Goal: Task Accomplishment & Management: Manage account settings

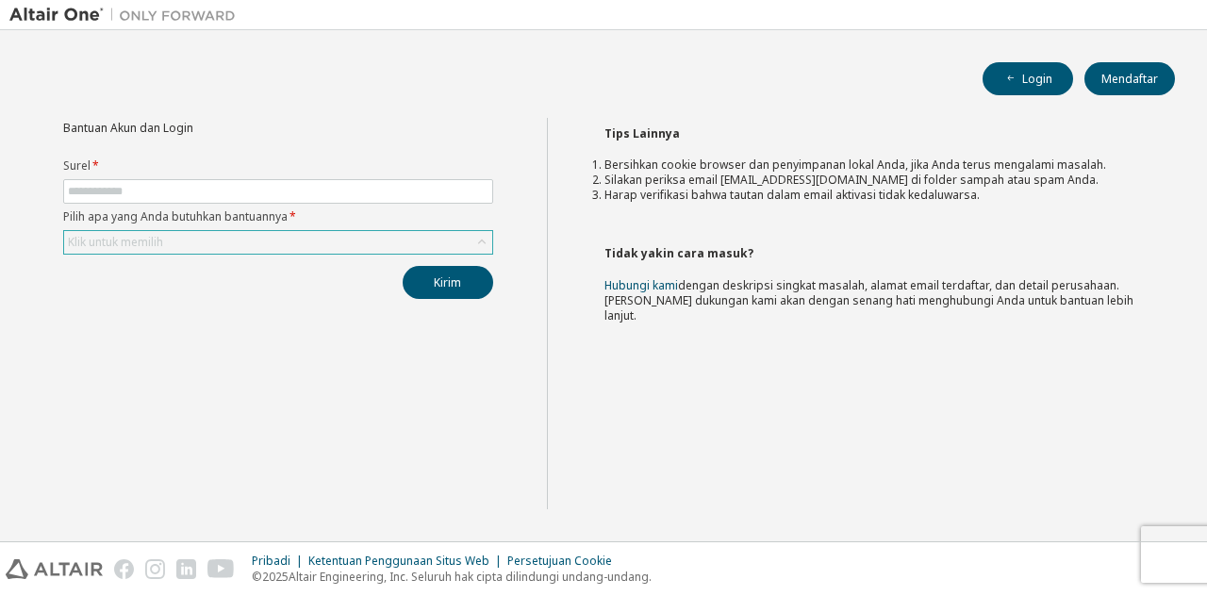
click at [356, 235] on div "Klik untuk memilih" at bounding box center [278, 242] width 428 height 23
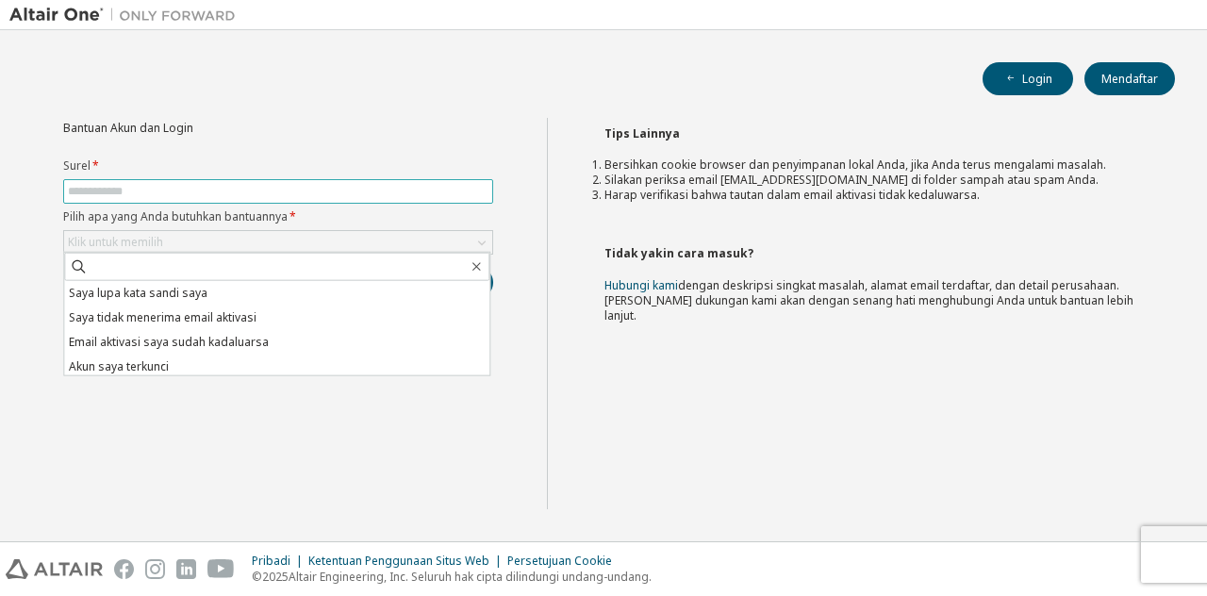
click at [306, 191] on input "text" at bounding box center [278, 191] width 421 height 15
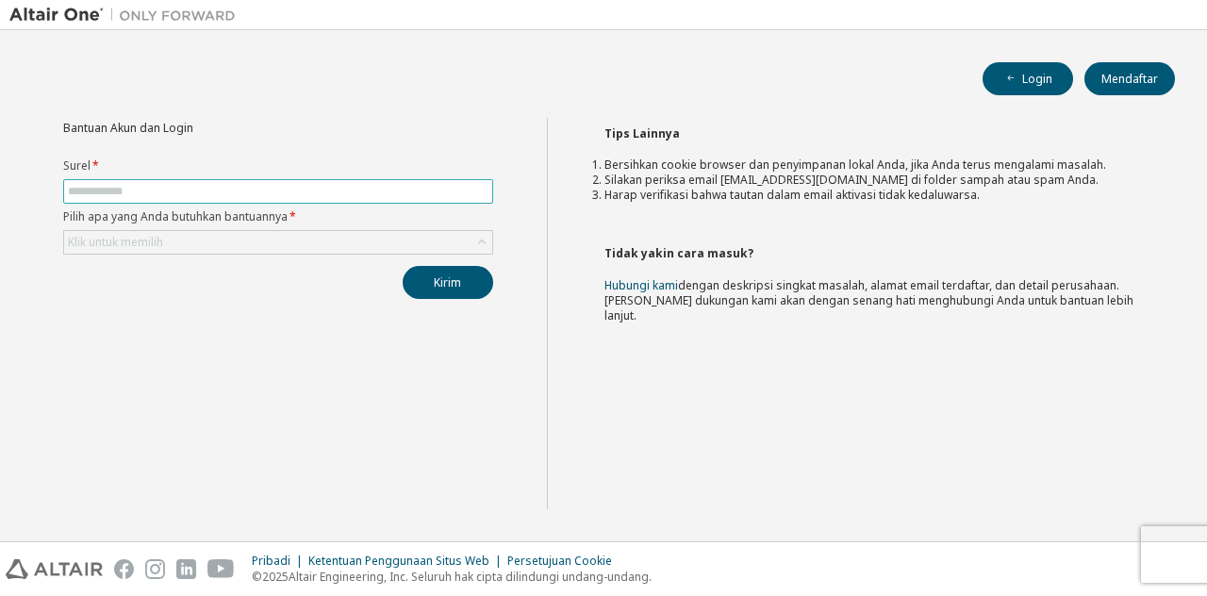
type input "**********"
click at [200, 233] on div "Klik untuk memilih" at bounding box center [278, 242] width 428 height 23
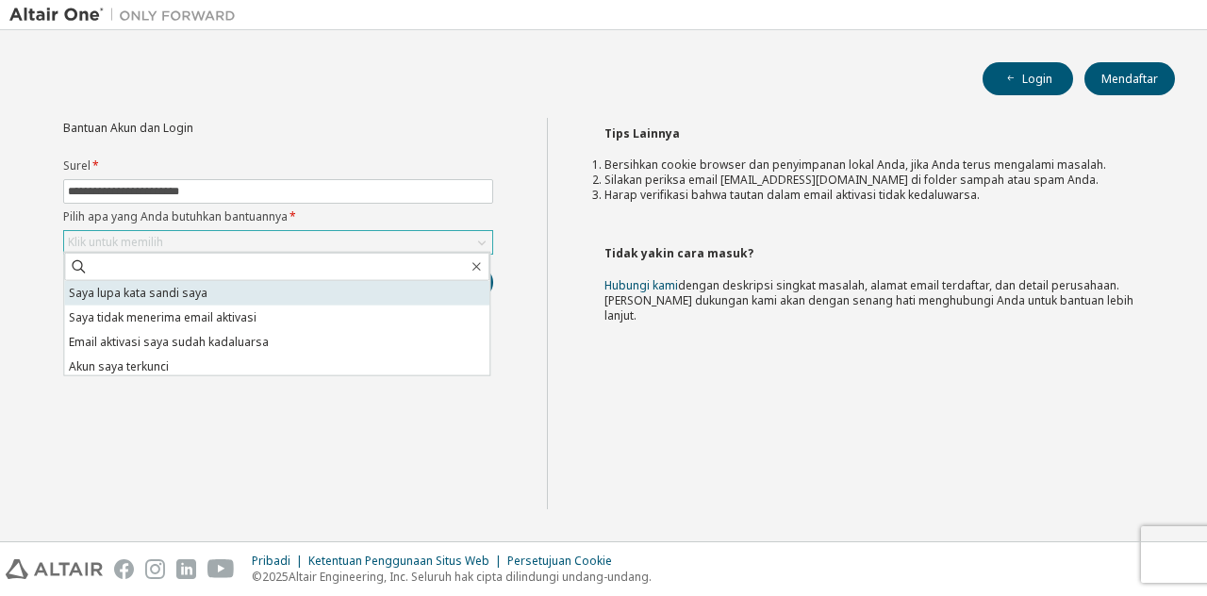
click at [190, 294] on font "Saya lupa kata sandi saya" at bounding box center [138, 293] width 139 height 16
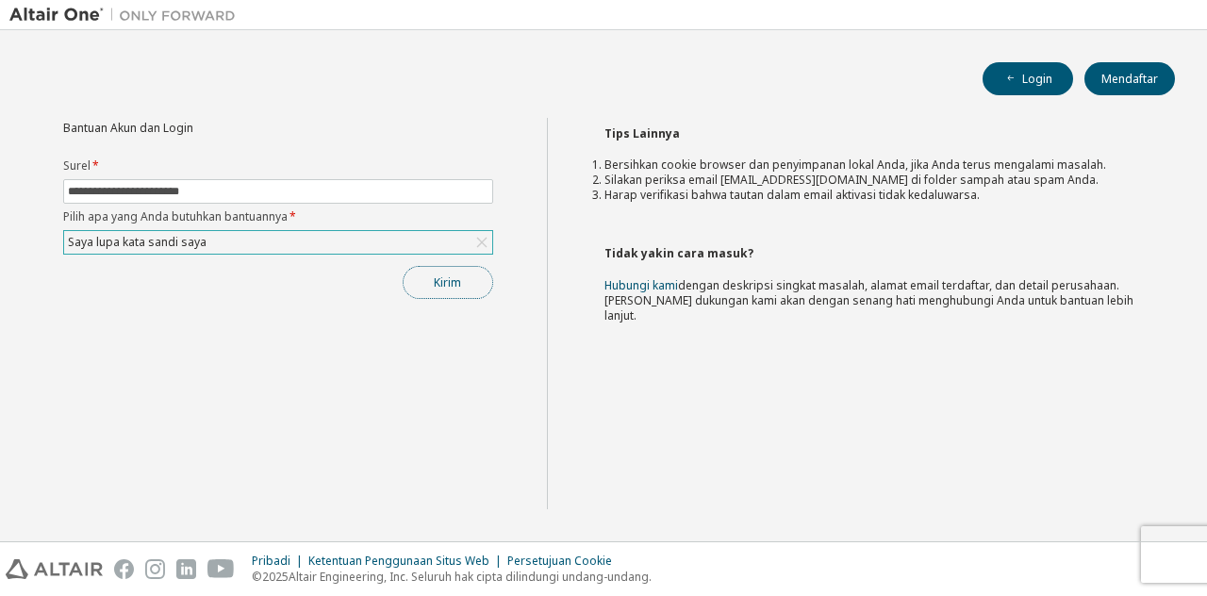
click at [445, 289] on button "Kirim" at bounding box center [448, 282] width 91 height 33
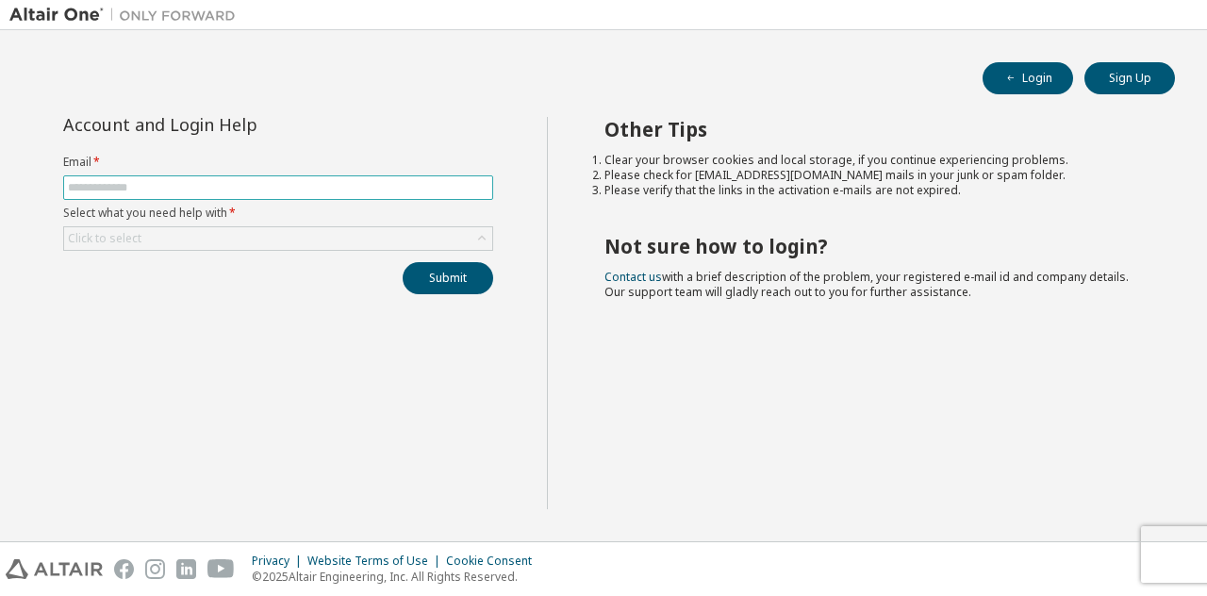
click at [275, 183] on input "text" at bounding box center [278, 187] width 421 height 15
type input "**********"
click at [185, 244] on div "Click to select" at bounding box center [278, 238] width 428 height 23
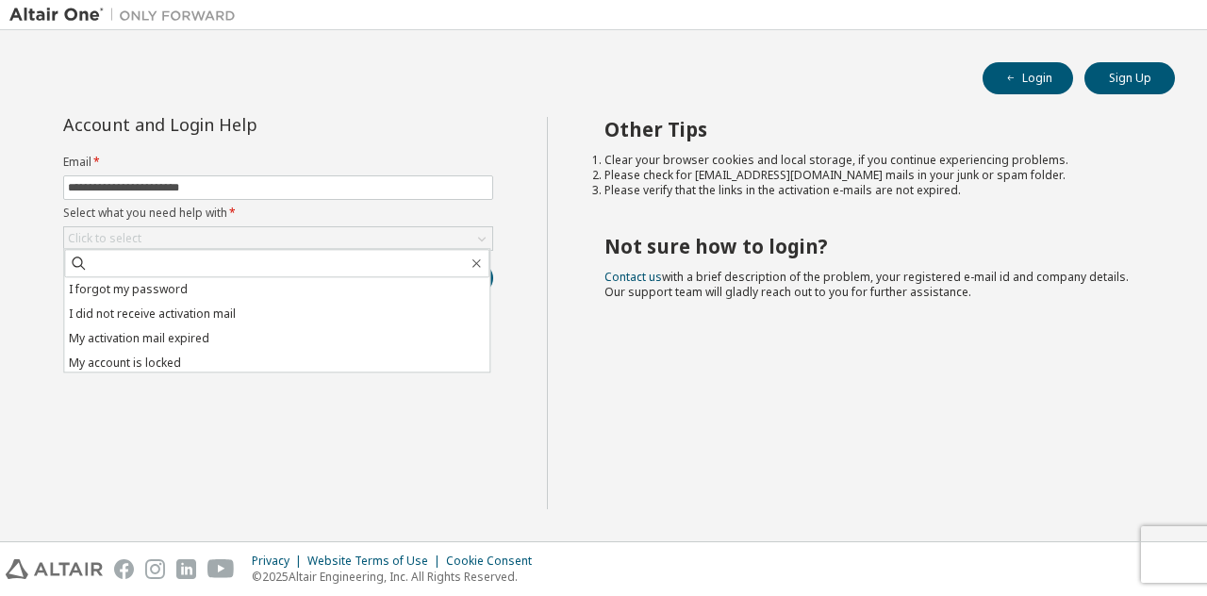
click at [163, 283] on li "I forgot my password" at bounding box center [276, 289] width 425 height 25
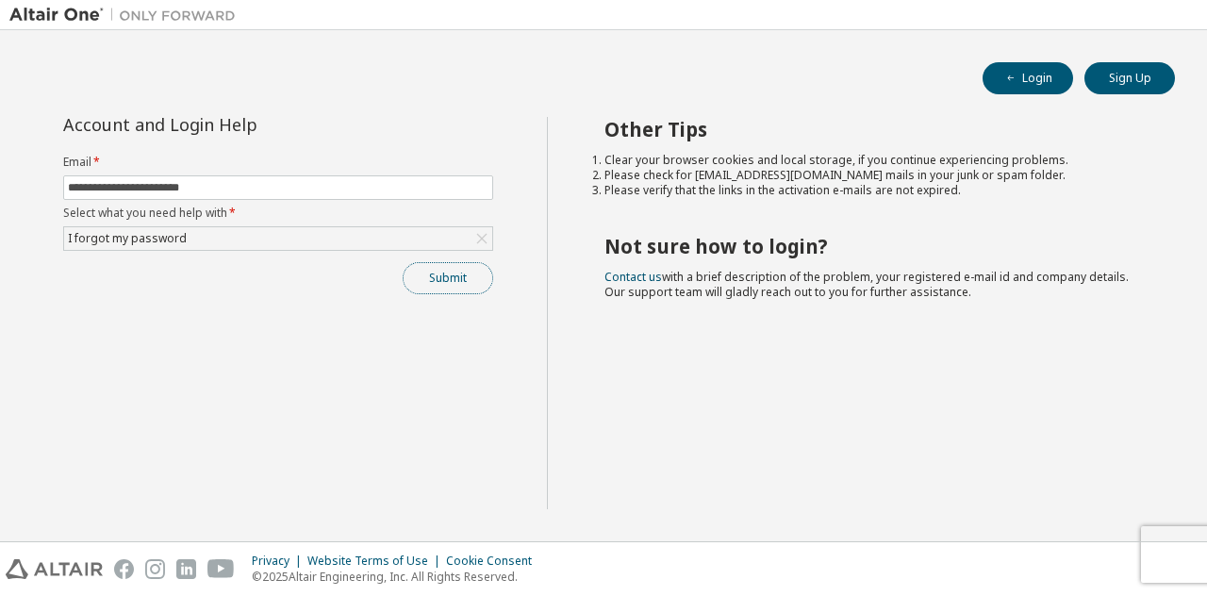
click at [468, 269] on button "Submit" at bounding box center [448, 278] width 91 height 32
click at [457, 267] on button "Submit" at bounding box center [448, 278] width 91 height 32
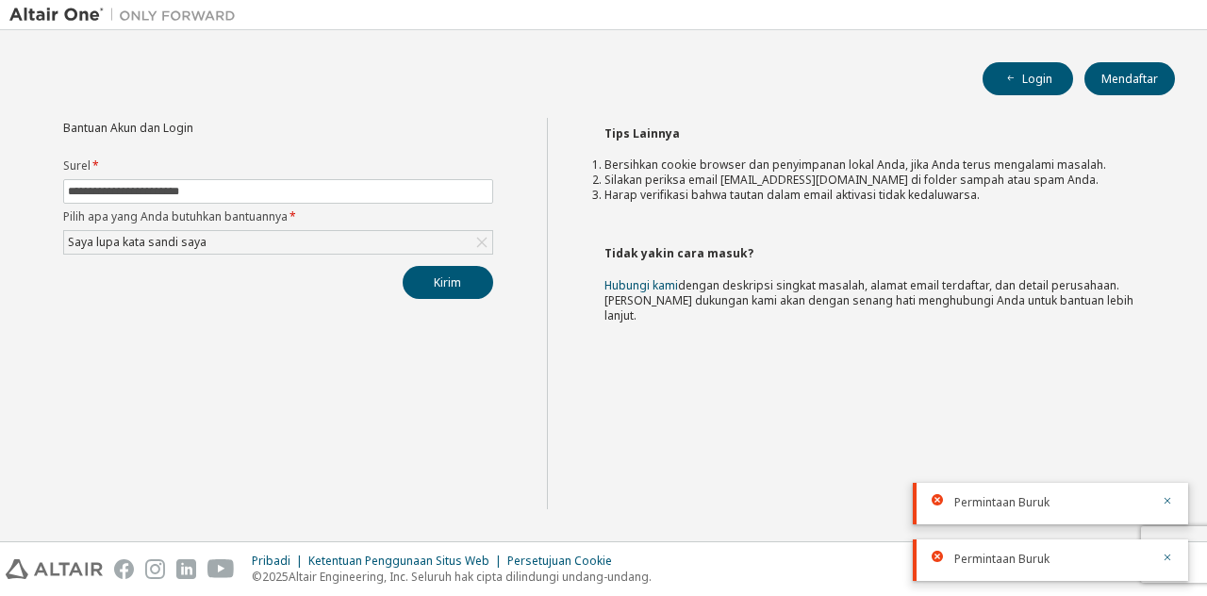
click at [625, 376] on div "Tips Lainnya Bersihkan cookie browser dan penyimpanan lokal Anda, jika Anda ter…" at bounding box center [873, 313] width 652 height 391
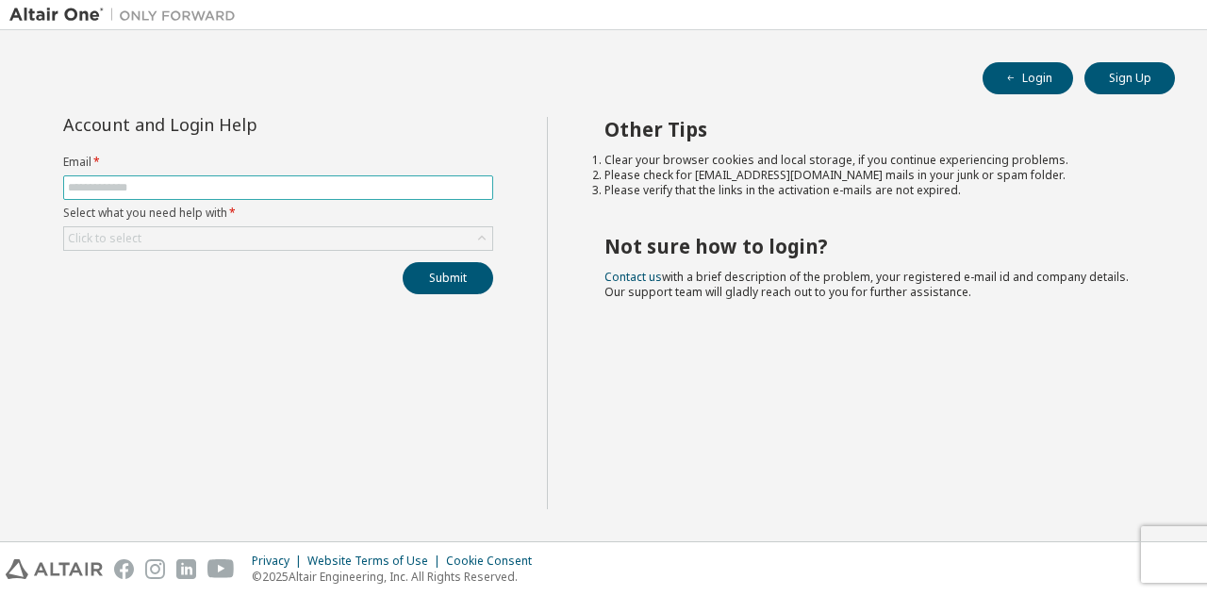
click at [331, 195] on span at bounding box center [278, 187] width 430 height 25
click at [311, 190] on input "text" at bounding box center [278, 187] width 421 height 15
type input "**********"
click at [198, 241] on div "Click to select" at bounding box center [278, 238] width 428 height 23
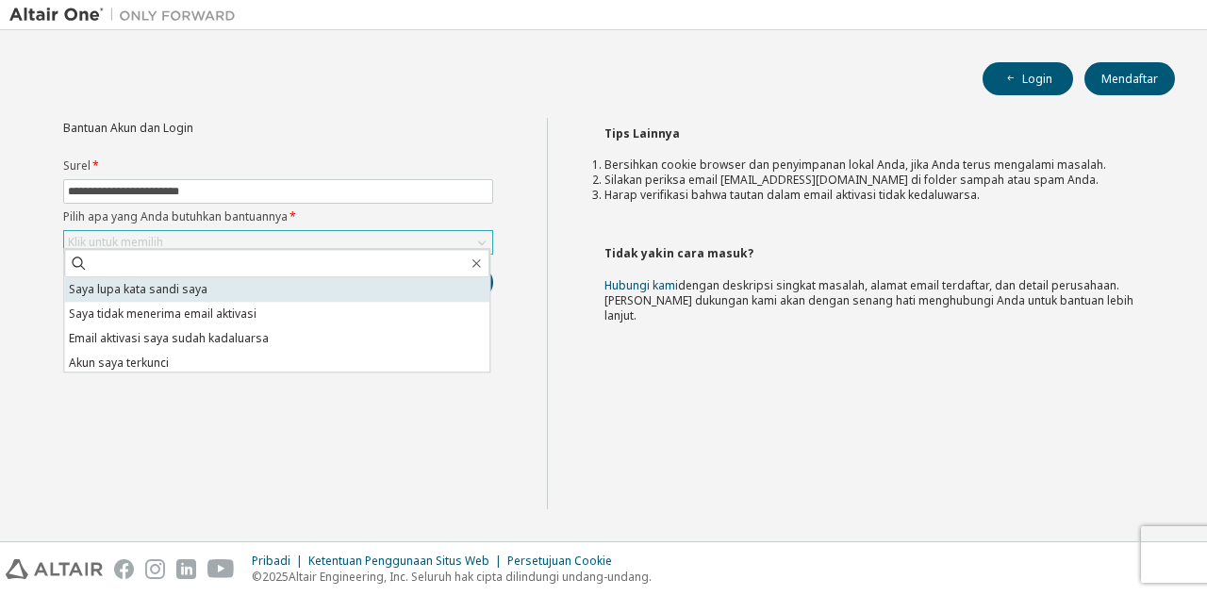
click at [258, 279] on li "Saya lupa kata sandi saya" at bounding box center [276, 289] width 425 height 25
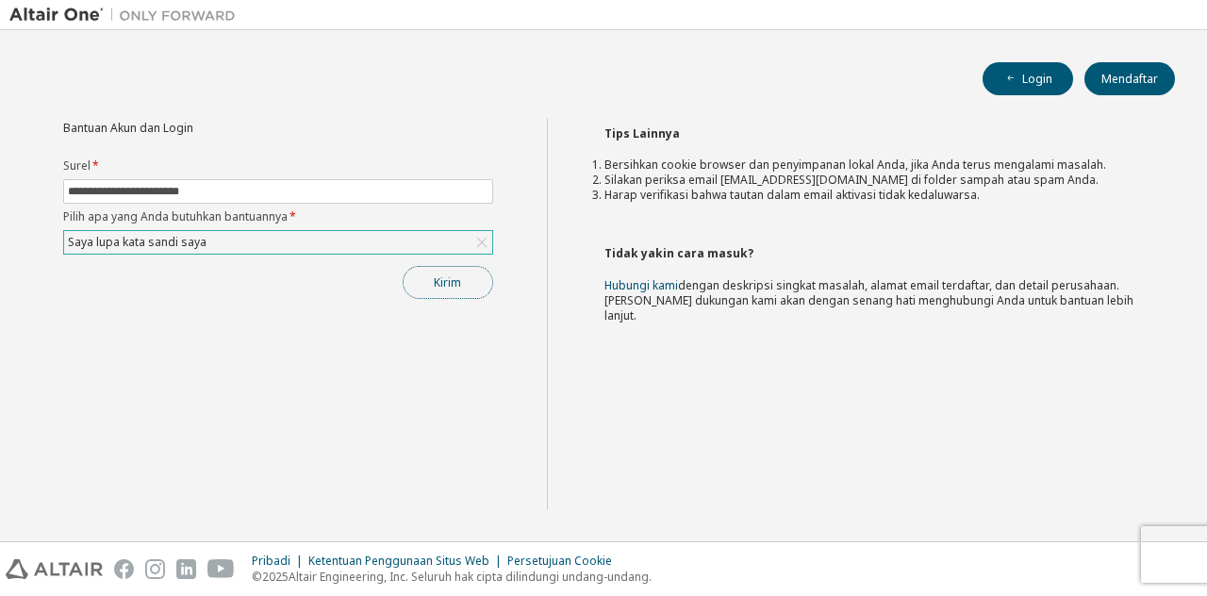
click at [474, 280] on button "Kirim" at bounding box center [448, 282] width 91 height 33
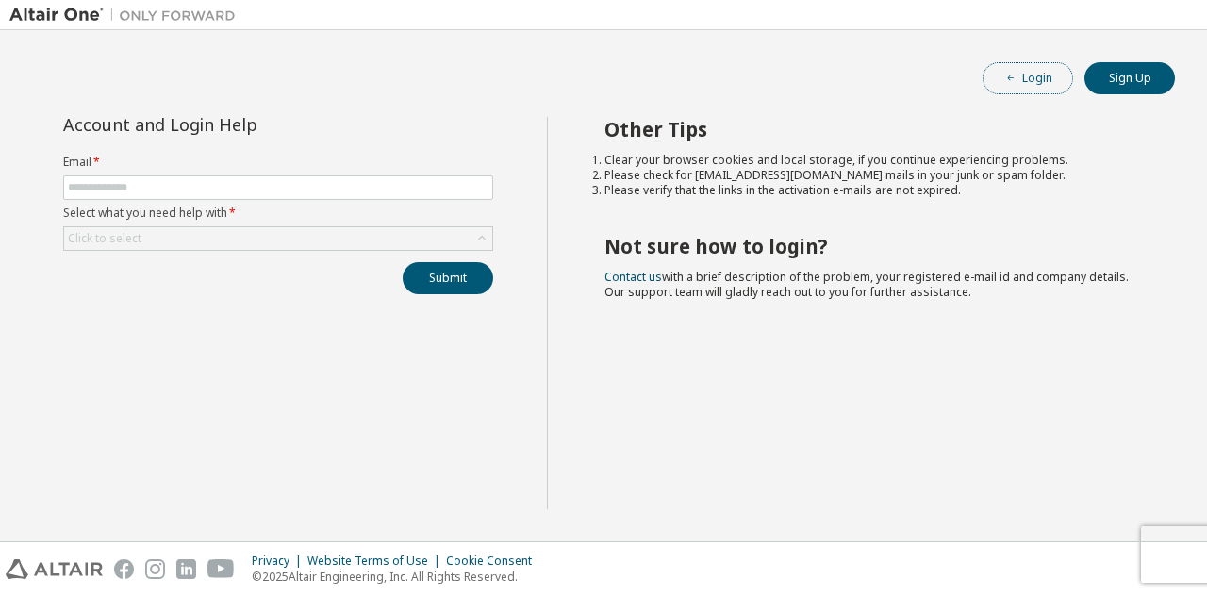
click at [1033, 88] on button "Login" at bounding box center [1028, 78] width 91 height 32
click at [145, 189] on input "text" at bounding box center [278, 187] width 421 height 15
click at [1091, 561] on div "Privacy Website Terms of Use Cookie Consent © 2025 Altair Engineering, Inc. All…" at bounding box center [603, 569] width 1207 height 54
